Goal: Task Accomplishment & Management: Manage account settings

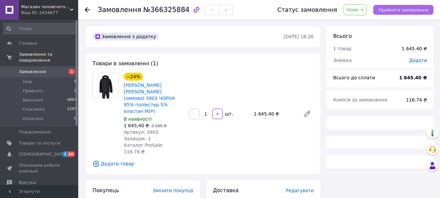
click at [389, 8] on span "Прийняти замовлення" at bounding box center [403, 9] width 50 height 5
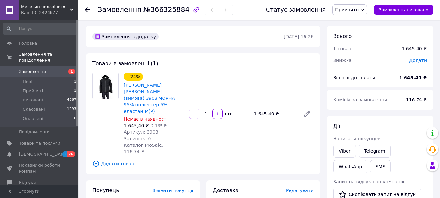
click at [414, 61] on span "Додати" at bounding box center [418, 60] width 18 height 5
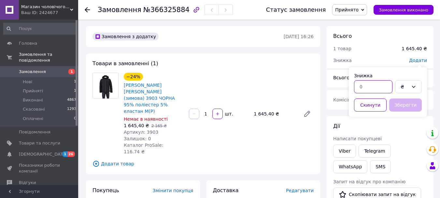
click at [373, 89] on input "text" at bounding box center [373, 86] width 38 height 13
type input "20.40"
click at [409, 105] on button "Зберегти" at bounding box center [405, 104] width 33 height 13
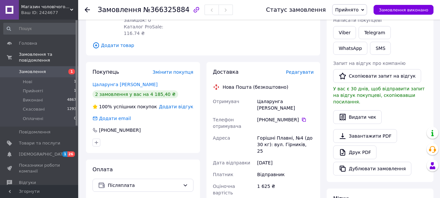
scroll to position [98, 0]
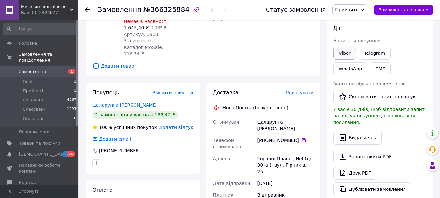
click at [346, 50] on link "Viber" at bounding box center [344, 53] width 23 height 13
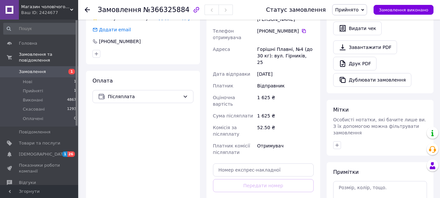
scroll to position [228, 0]
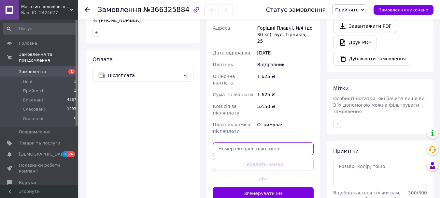
paste input "20451269172629"
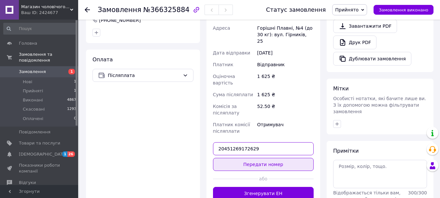
type input "20451269172629"
click at [259, 158] on button "Передати номер" at bounding box center [263, 164] width 101 height 13
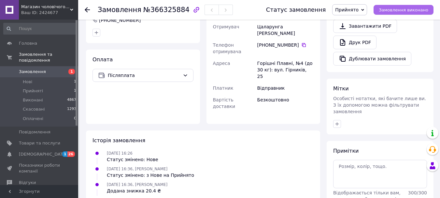
click at [401, 10] on span "Замовлення виконано" at bounding box center [403, 9] width 49 height 5
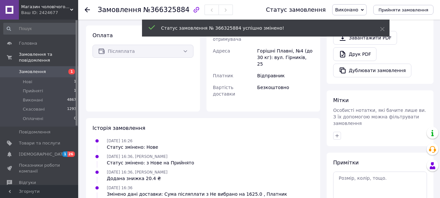
scroll to position [204, 0]
